Goal: Information Seeking & Learning: Learn about a topic

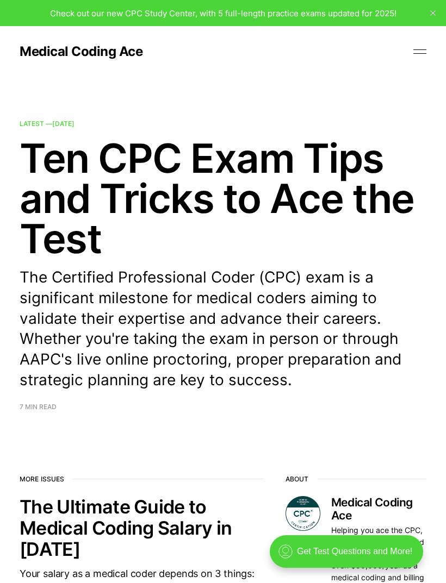
click at [413, 59] on button at bounding box center [419, 51] width 16 height 16
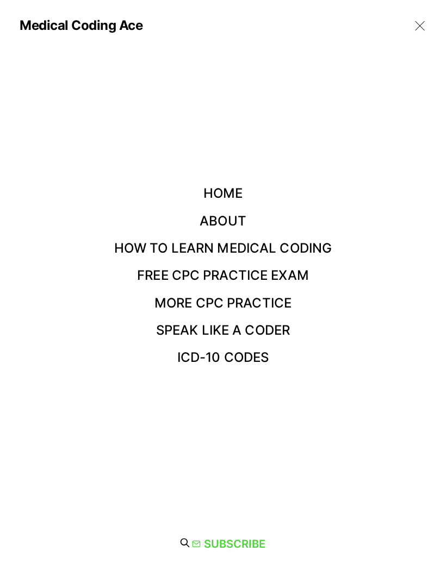
click at [297, 279] on link "Free CPC Practice Exam" at bounding box center [223, 275] width 172 height 16
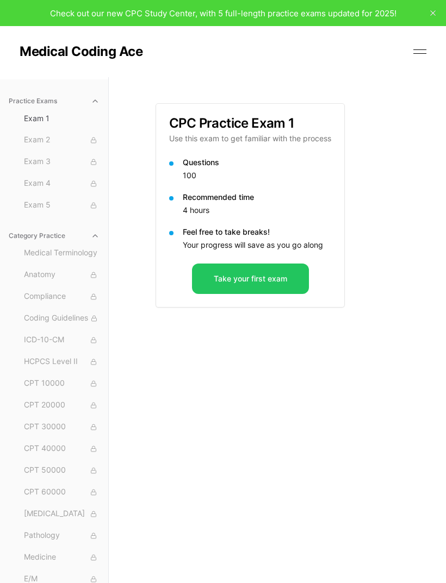
click at [285, 279] on button "Take your first exam" at bounding box center [250, 279] width 117 height 30
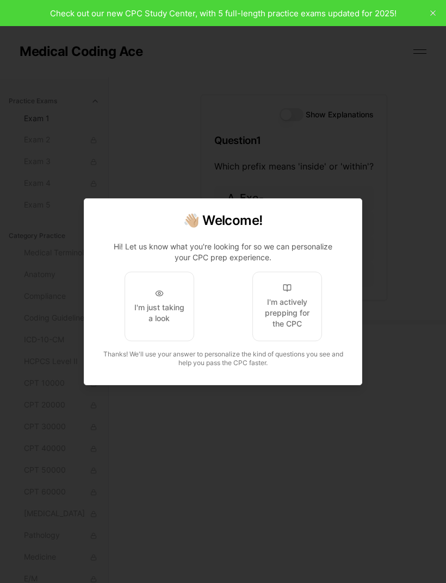
click at [302, 295] on button "I'm actively prepping for the CPC" at bounding box center [287, 307] width 70 height 70
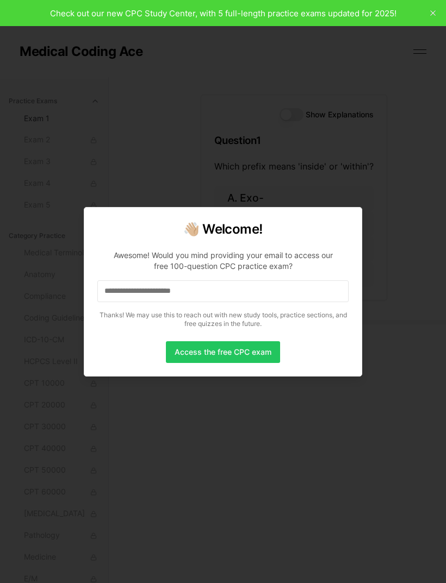
click at [297, 292] on input at bounding box center [222, 291] width 251 height 22
click at [248, 353] on button "Access the free CPC exam" at bounding box center [223, 352] width 114 height 22
click at [248, 358] on button "Access the free CPC exam" at bounding box center [223, 352] width 114 height 22
click at [246, 355] on button "Access the free CPC exam" at bounding box center [223, 352] width 114 height 22
click at [247, 352] on button "Access the free CPC exam" at bounding box center [223, 352] width 114 height 22
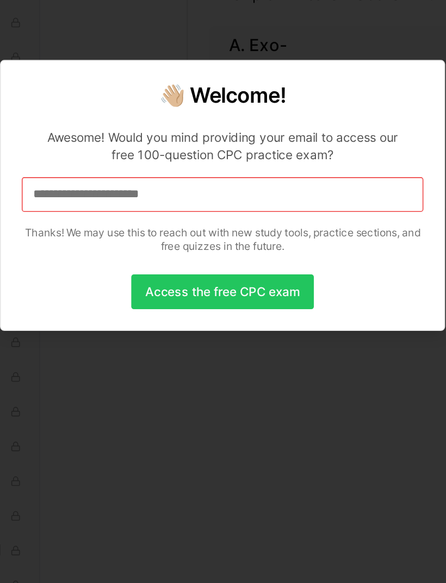
click at [166, 341] on button "Access the free CPC exam" at bounding box center [223, 352] width 114 height 22
click at [207, 245] on div at bounding box center [223, 291] width 446 height 583
click at [166, 341] on button "Access the free CPC exam" at bounding box center [223, 352] width 114 height 22
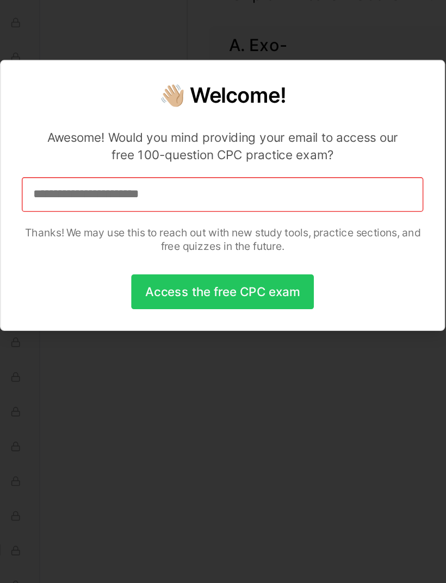
click at [166, 341] on button "Access the free CPC exam" at bounding box center [223, 352] width 114 height 22
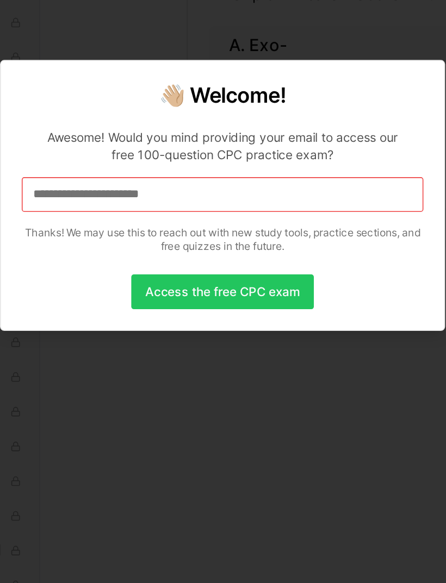
click at [166, 341] on button "Access the free CPC exam" at bounding box center [223, 352] width 114 height 22
click at [187, 341] on button "Access the free CPC exam" at bounding box center [223, 352] width 114 height 22
click at [166, 341] on button "Access the free CPC exam" at bounding box center [223, 352] width 114 height 22
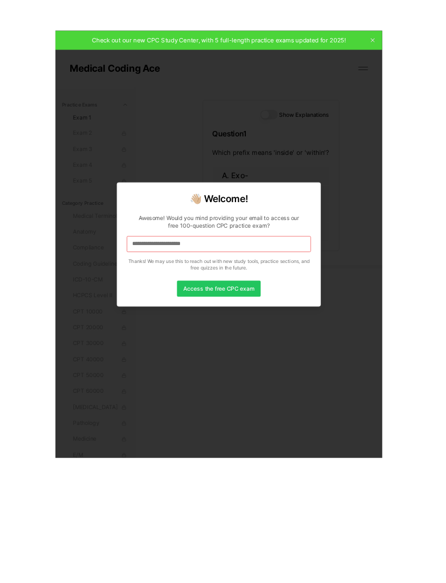
scroll to position [48, 0]
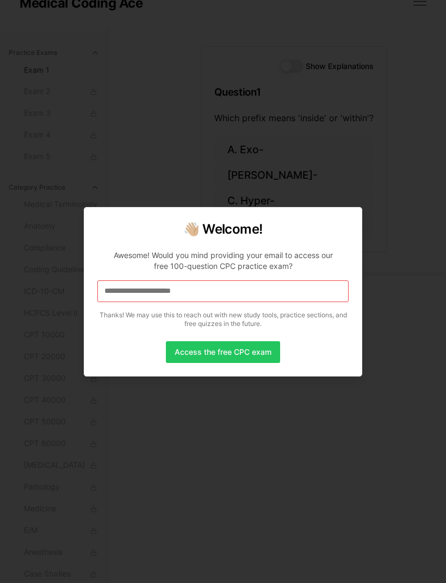
click at [419, 192] on div at bounding box center [223, 291] width 446 height 583
click at [192, 116] on div at bounding box center [223, 291] width 446 height 583
click at [323, 151] on div at bounding box center [223, 291] width 446 height 583
click at [366, 64] on div at bounding box center [223, 291] width 446 height 583
